Goal: Information Seeking & Learning: Learn about a topic

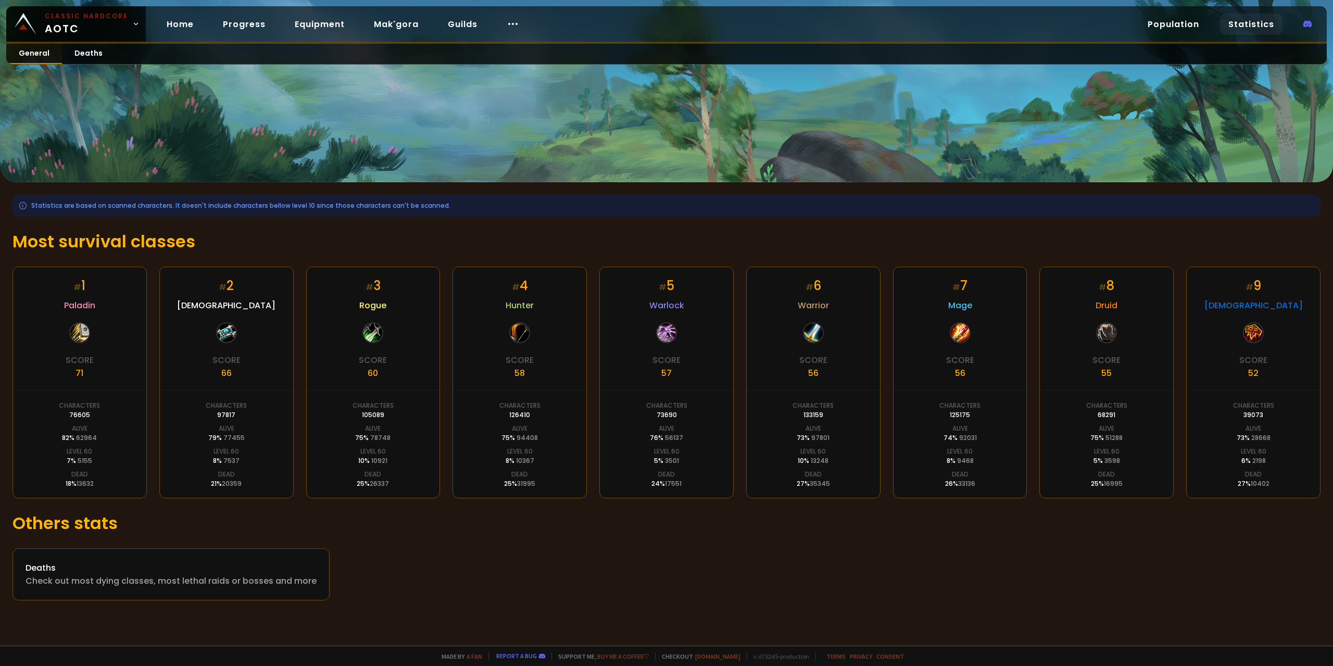
click at [38, 56] on link "General" at bounding box center [34, 54] width 56 height 20
click at [256, 43] on div "Classic Hardcore AOTC Home Progress Equipment Mak'gora Guilds Population Statis…" at bounding box center [666, 24] width 1320 height 37
click at [185, 27] on link "Home" at bounding box center [180, 24] width 44 height 21
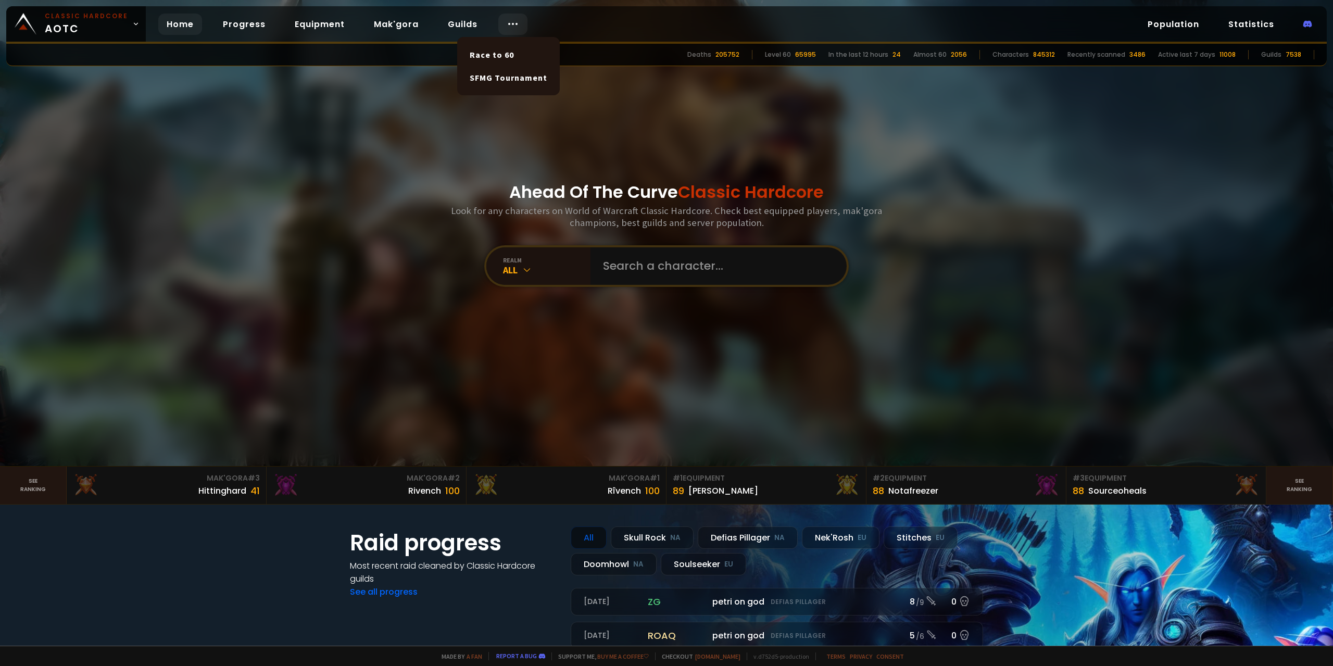
click at [507, 26] on icon at bounding box center [513, 24] width 12 height 12
click at [167, 29] on link "Home" at bounding box center [180, 24] width 44 height 21
click at [179, 30] on link "Home" at bounding box center [180, 24] width 44 height 21
click at [498, 16] on div at bounding box center [512, 24] width 29 height 21
click at [507, 20] on icon at bounding box center [513, 24] width 12 height 12
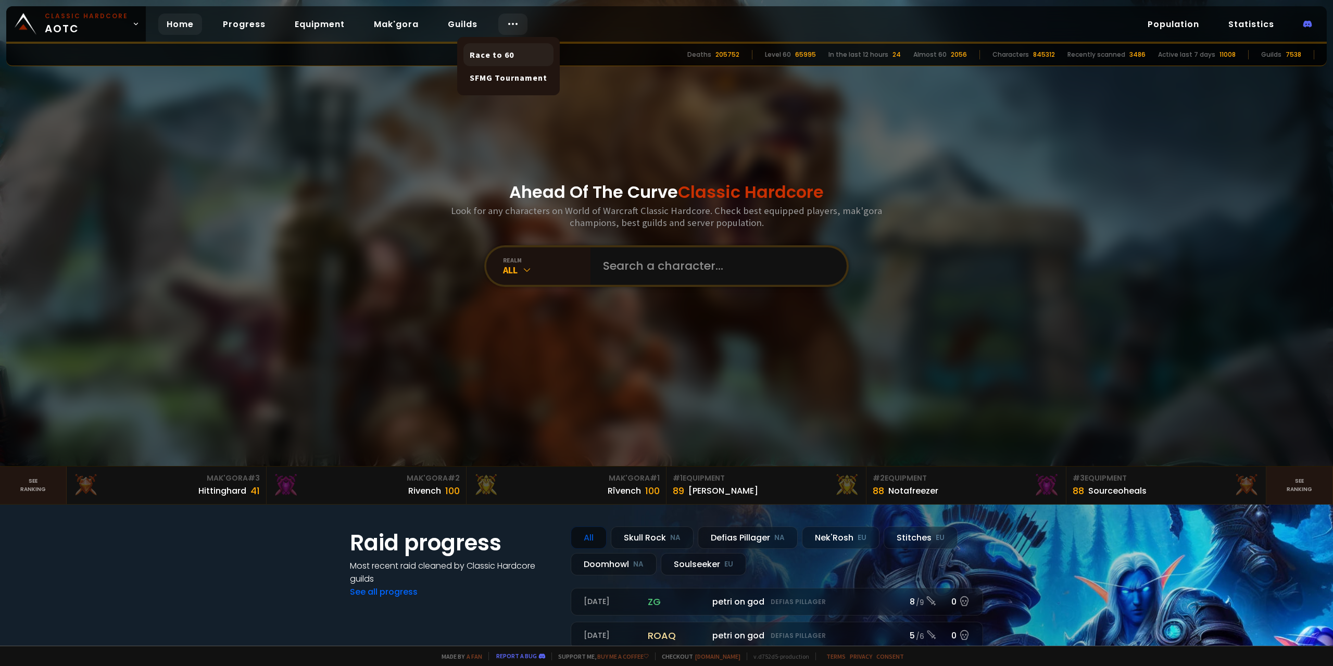
click at [512, 62] on link "Race to 60" at bounding box center [508, 54] width 90 height 23
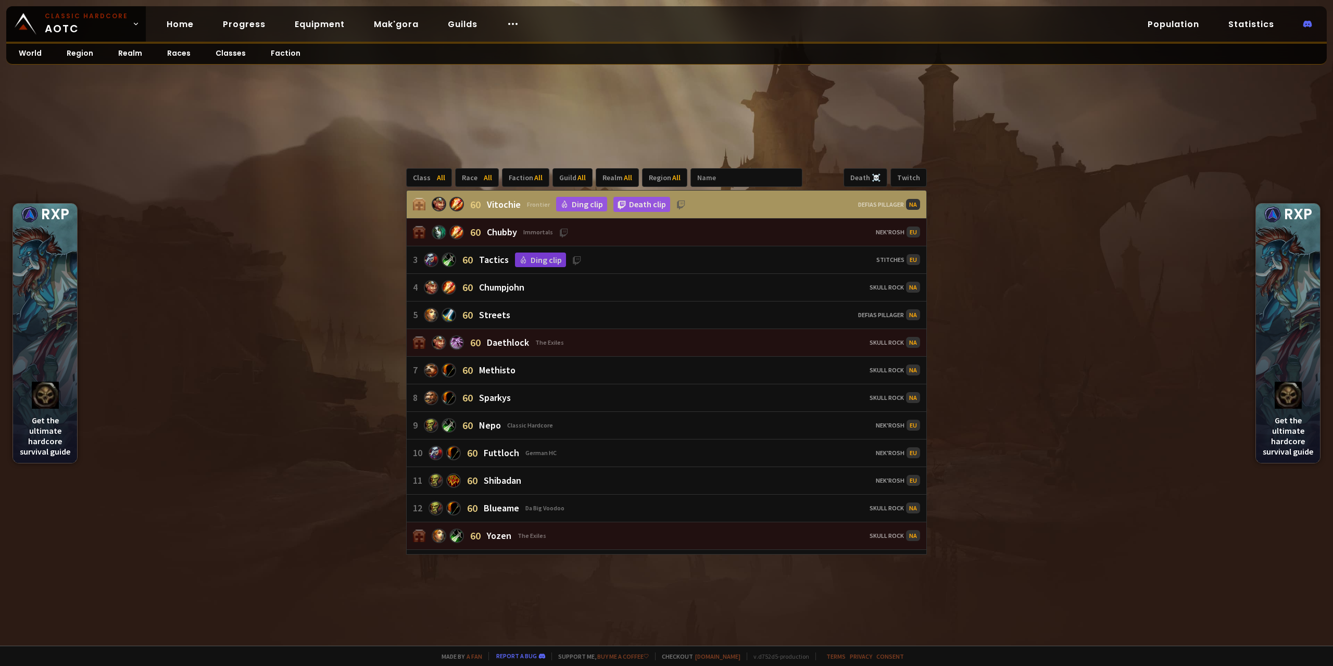
click at [884, 204] on div "Defias Pillager NA" at bounding box center [889, 204] width 62 height 11
click at [247, 54] on link "Classes" at bounding box center [230, 54] width 55 height 20
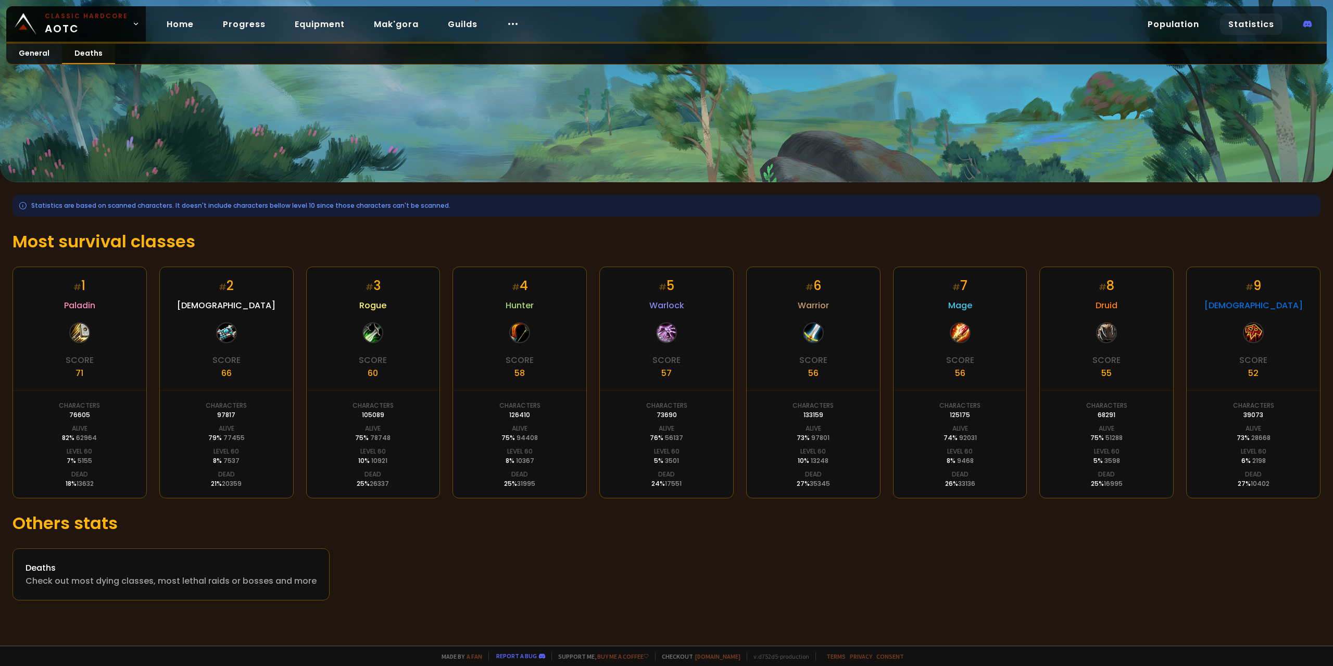
click at [91, 57] on link "Deaths" at bounding box center [88, 54] width 53 height 20
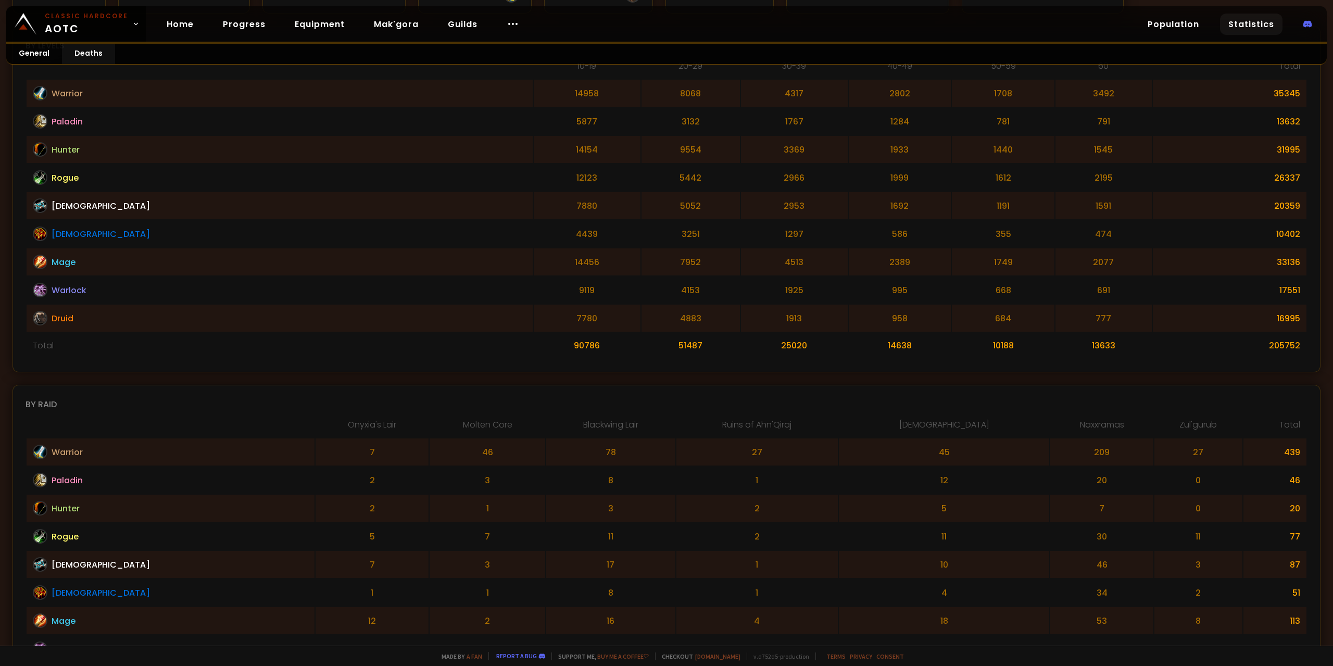
scroll to position [248, 0]
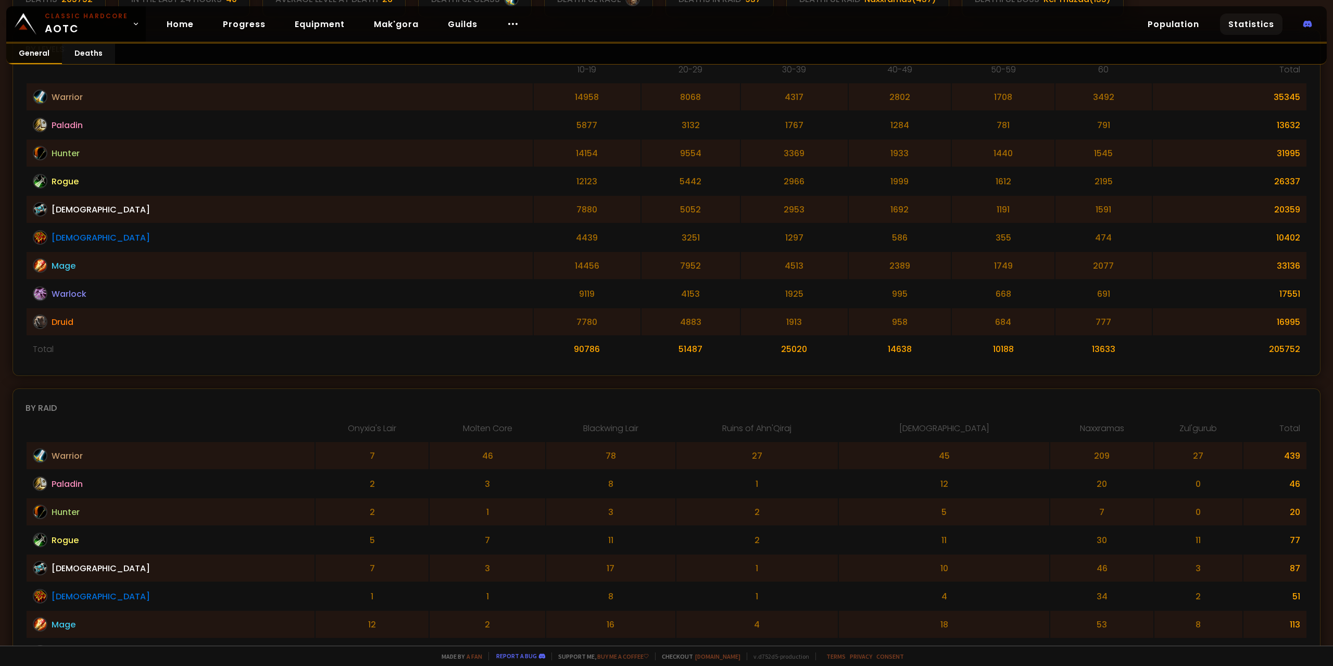
click at [24, 57] on link "General" at bounding box center [34, 54] width 56 height 20
